Goal: Information Seeking & Learning: Learn about a topic

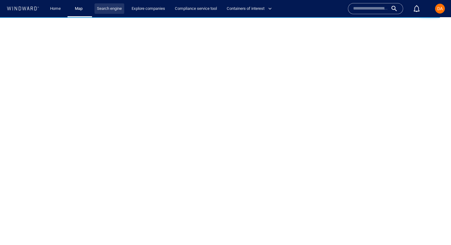
click at [105, 9] on link "Search engine" at bounding box center [110, 8] width 30 height 11
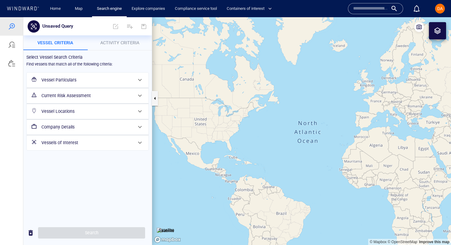
click at [110, 95] on h6 "Current Risk Assessment" at bounding box center [86, 96] width 91 height 8
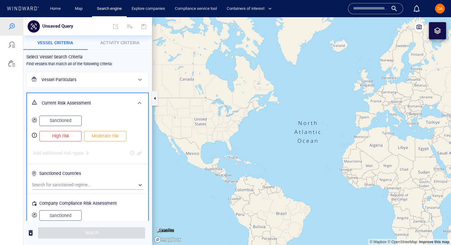
click at [63, 122] on span "Sanctioned" at bounding box center [60, 121] width 29 height 8
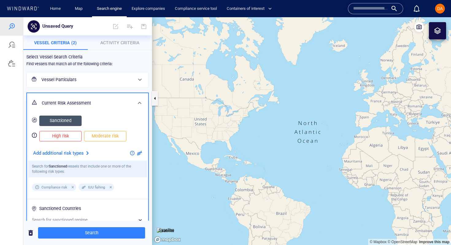
click at [119, 41] on span "Activity Criteria" at bounding box center [119, 42] width 39 height 5
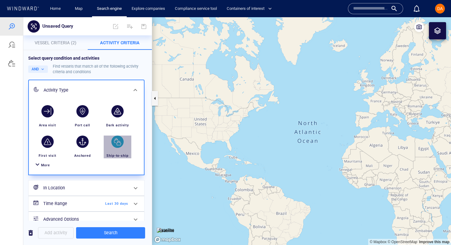
click at [117, 148] on div "button" at bounding box center [117, 141] width 17 height 17
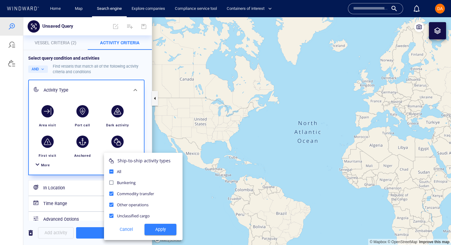
click at [162, 236] on div "Ship-to-ship activity types All Bunkering Commodity transfer Other operations U…" at bounding box center [143, 196] width 79 height 87
click at [162, 227] on span "Apply" at bounding box center [160, 229] width 22 height 8
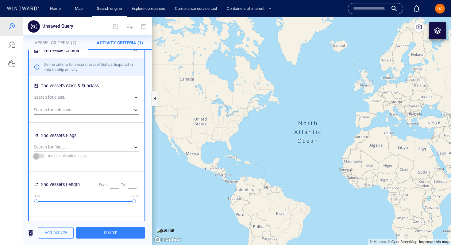
scroll to position [64, 0]
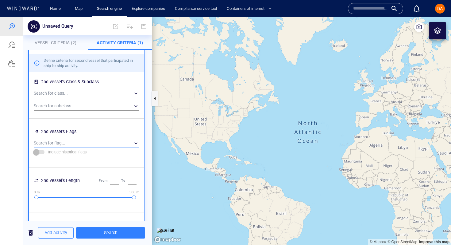
click at [69, 142] on div "​" at bounding box center [86, 142] width 105 height 9
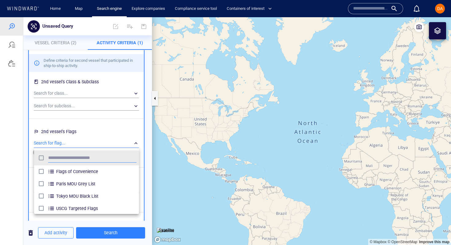
scroll to position [61, 105]
type input "*****"
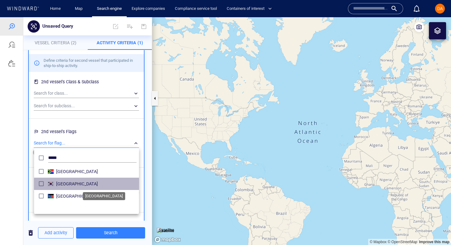
click at [70, 183] on span "[GEOGRAPHIC_DATA]" at bounding box center [96, 183] width 80 height 7
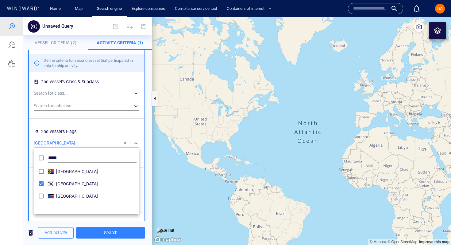
click at [148, 142] on div at bounding box center [225, 130] width 451 height 227
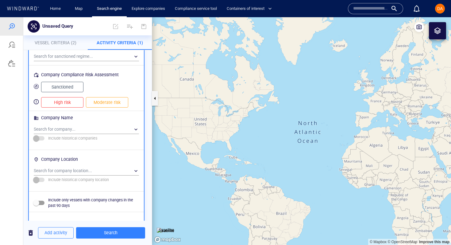
scroll to position [451, 0]
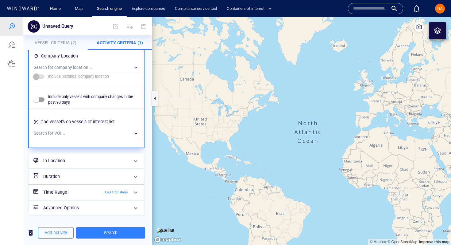
click at [107, 191] on span "Last 30 days" at bounding box center [110, 192] width 35 height 6
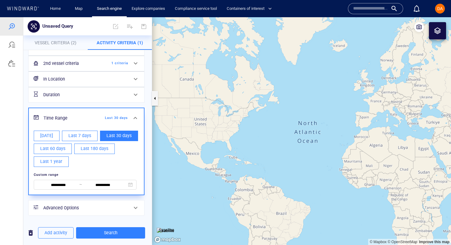
scroll to position [0, 0]
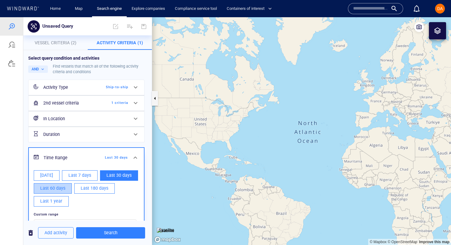
click at [53, 189] on span "Last 60 days" at bounding box center [52, 188] width 25 height 8
type input "**********"
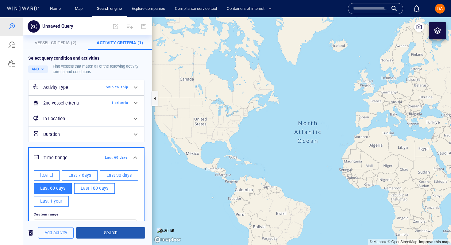
click at [113, 231] on span "Search" at bounding box center [110, 233] width 59 height 8
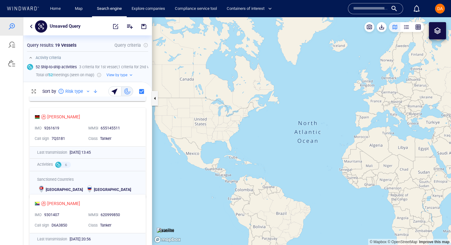
scroll to position [337, 0]
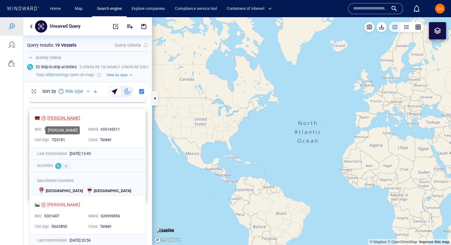
click at [62, 118] on div "[PERSON_NAME]" at bounding box center [63, 117] width 33 height 7
click at [50, 118] on div "[PERSON_NAME]" at bounding box center [63, 117] width 33 height 7
